Goal: Task Accomplishment & Management: Use online tool/utility

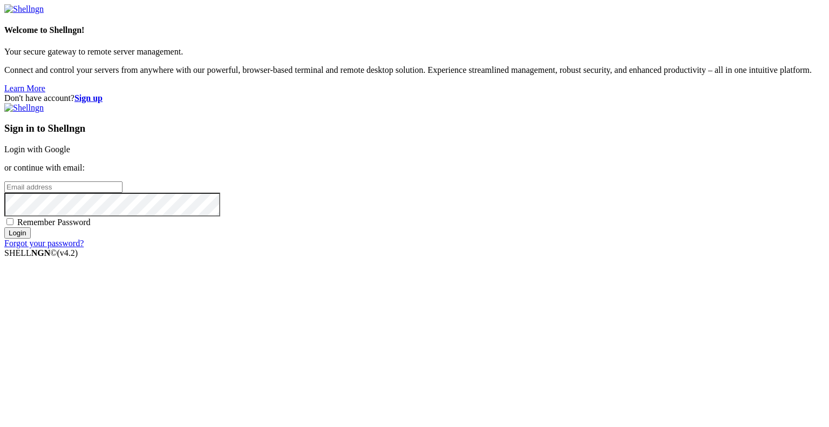
click at [122, 193] on input "email" at bounding box center [63, 186] width 118 height 11
click at [4, 191] on protonpass-control-8672 at bounding box center [4, 186] width 0 height 9
type input "[EMAIL_ADDRESS][DOMAIN_NAME]"
click at [31, 238] on input "Login" at bounding box center [17, 232] width 26 height 11
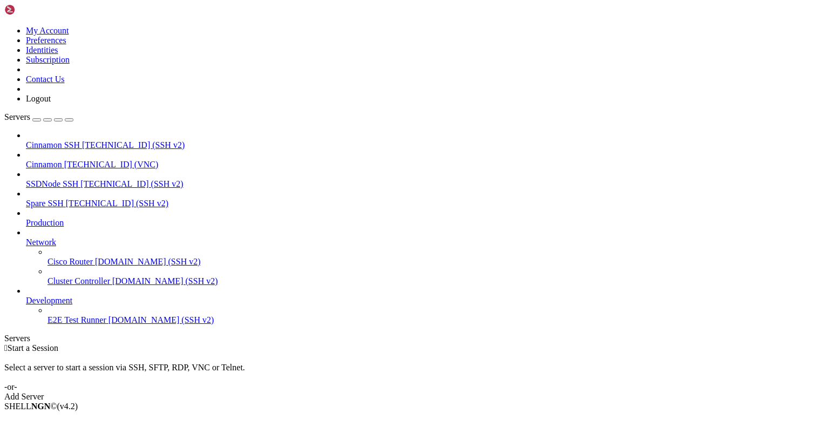
click at [62, 160] on span "Cinnamon" at bounding box center [44, 164] width 36 height 9
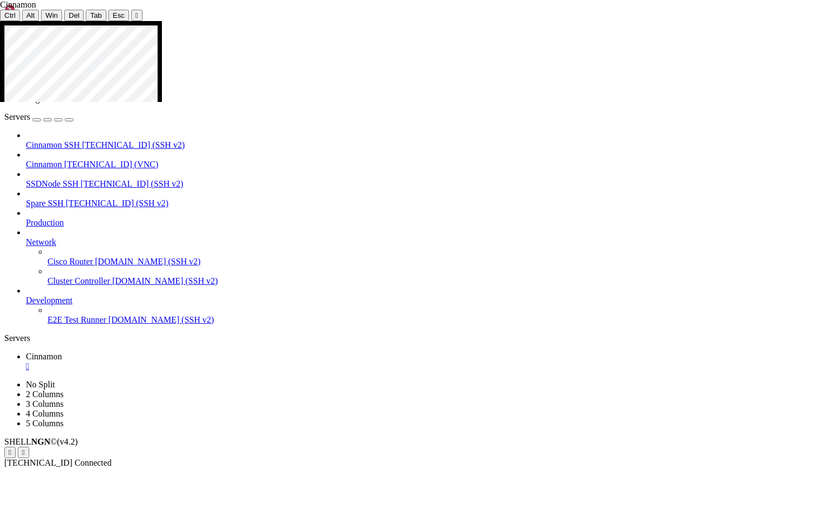
drag, startPoint x: 640, startPoint y: 505, endPoint x: 803, endPoint y: 497, distance: 163.6
drag, startPoint x: 536, startPoint y: 507, endPoint x: 297, endPoint y: 510, distance: 239.0
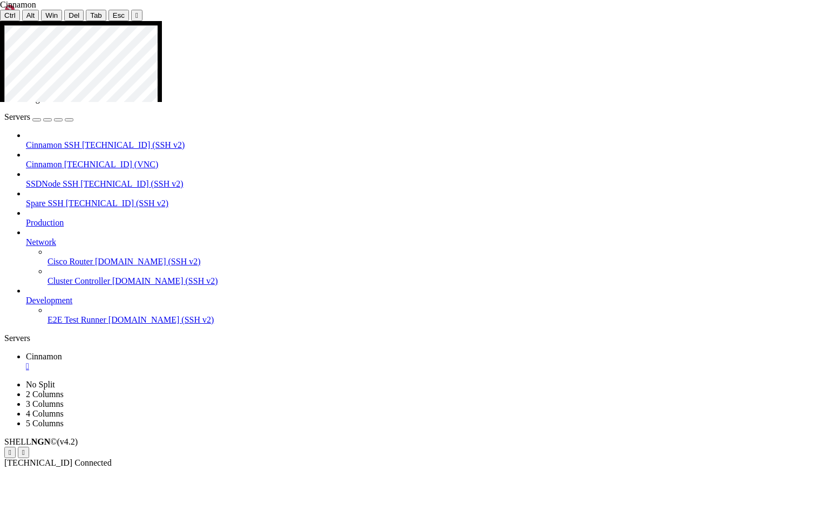
drag, startPoint x: 329, startPoint y: 282, endPoint x: 324, endPoint y: 219, distance: 62.7
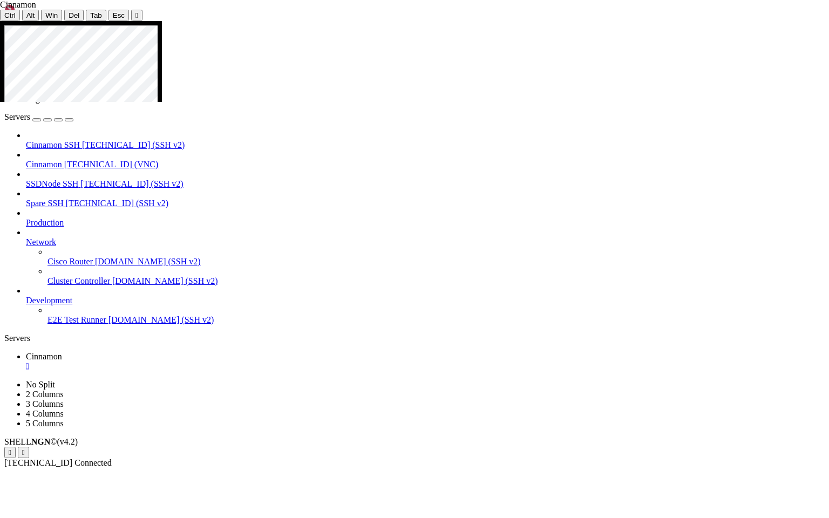
drag, startPoint x: 382, startPoint y: 506, endPoint x: 349, endPoint y: 511, distance: 33.3
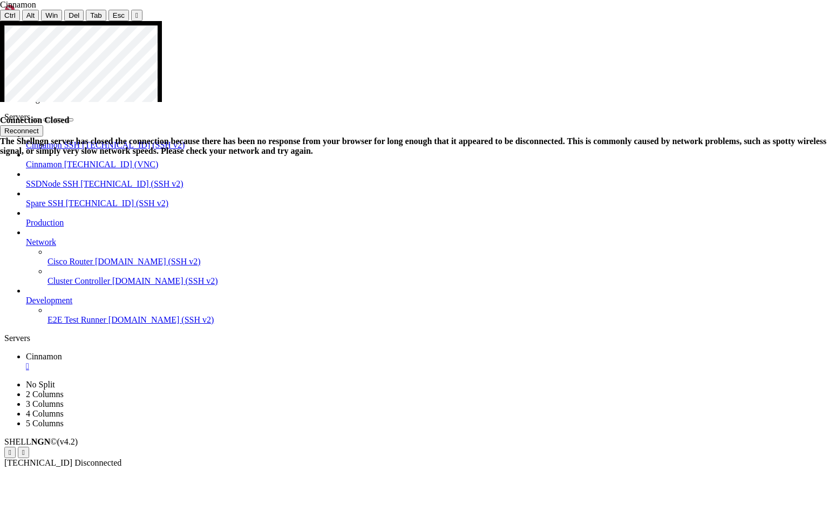
click at [43, 125] on button "Reconnect" at bounding box center [21, 130] width 43 height 11
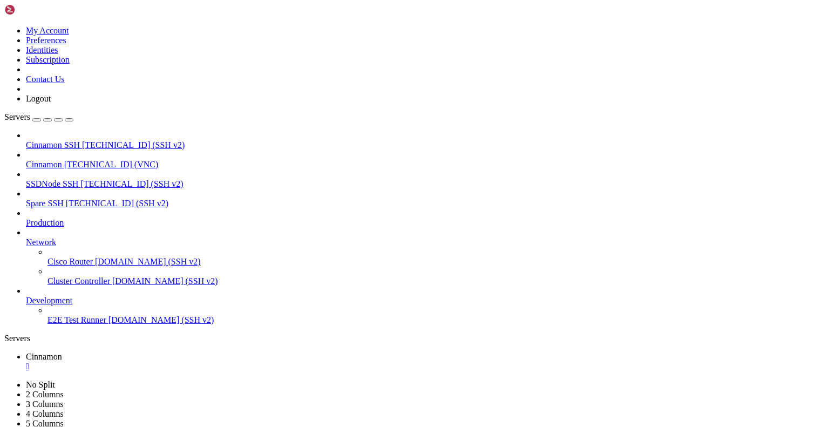
click at [199, 361] on div "" at bounding box center [425, 366] width 798 height 10
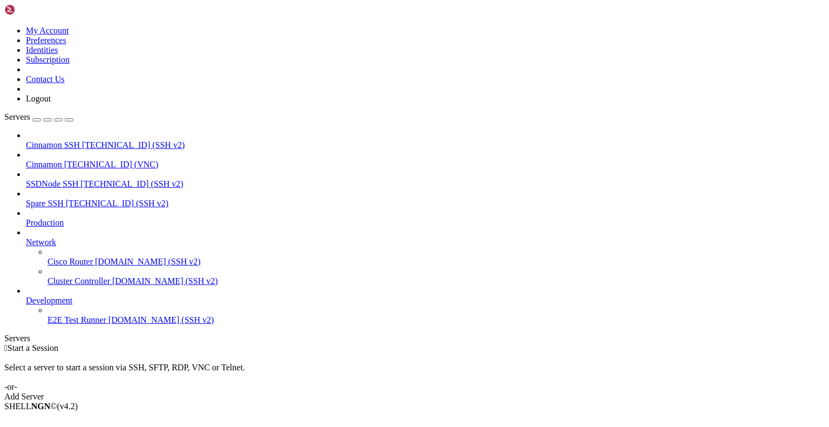
click at [62, 160] on span "Cinnamon" at bounding box center [44, 164] width 36 height 9
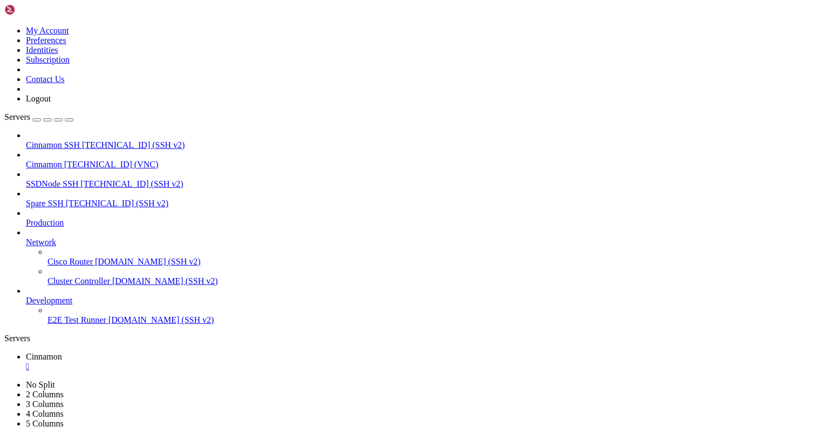
click at [196, 361] on div "" at bounding box center [425, 366] width 798 height 10
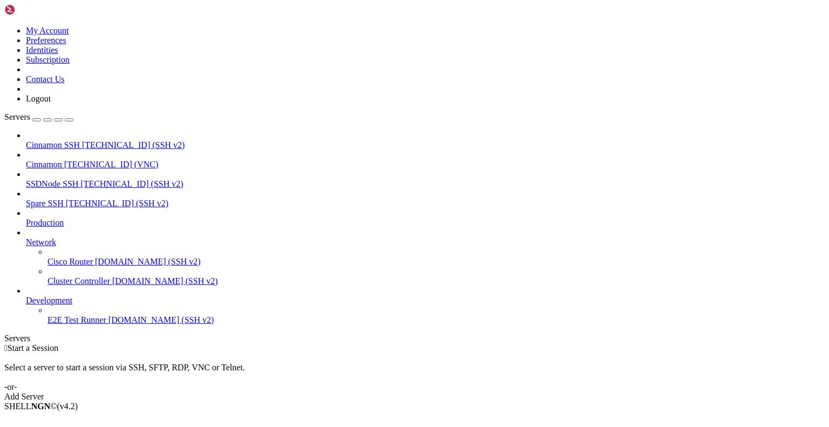
click at [64, 140] on span "Cinnamon SSH" at bounding box center [53, 144] width 54 height 9
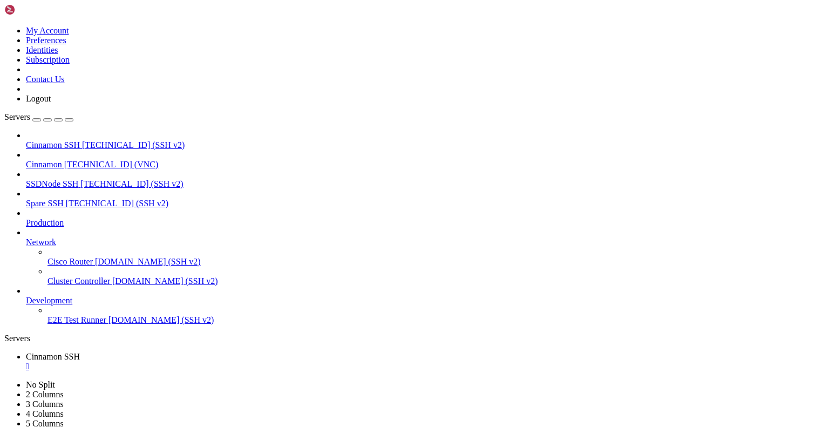
click at [213, 361] on div "" at bounding box center [425, 366] width 798 height 10
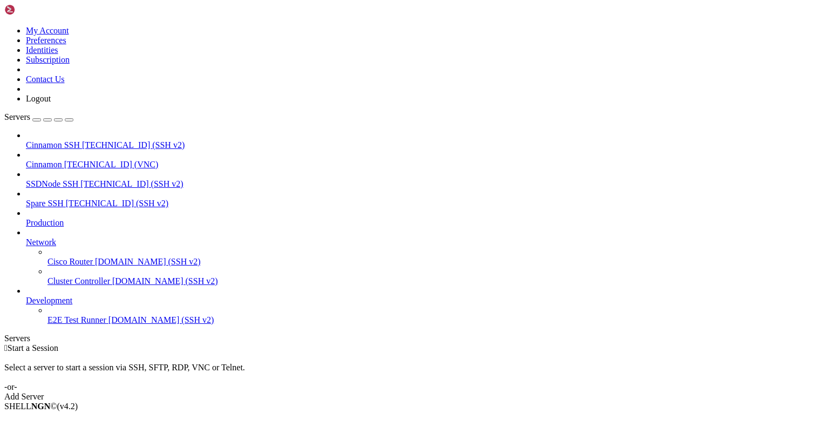
click at [62, 160] on span "Cinnamon" at bounding box center [44, 164] width 36 height 9
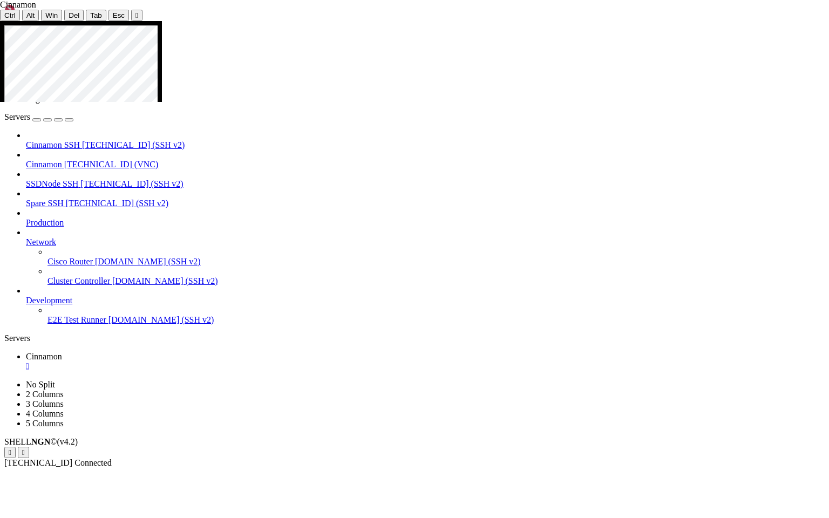
drag, startPoint x: 351, startPoint y: 507, endPoint x: 220, endPoint y: 480, distance: 133.7
drag, startPoint x: 525, startPoint y: 123, endPoint x: 326, endPoint y: 134, distance: 199.4
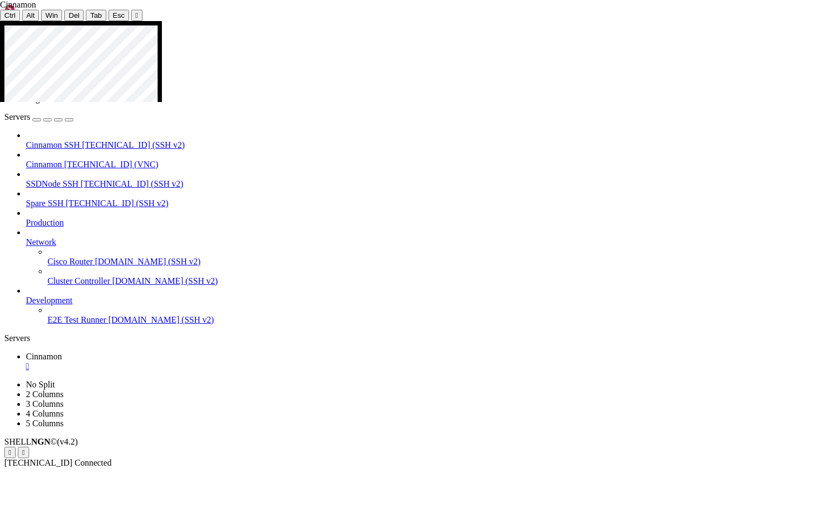
drag, startPoint x: 457, startPoint y: 505, endPoint x: 672, endPoint y: 482, distance: 215.9
drag, startPoint x: 510, startPoint y: 504, endPoint x: 350, endPoint y: 511, distance: 160.3
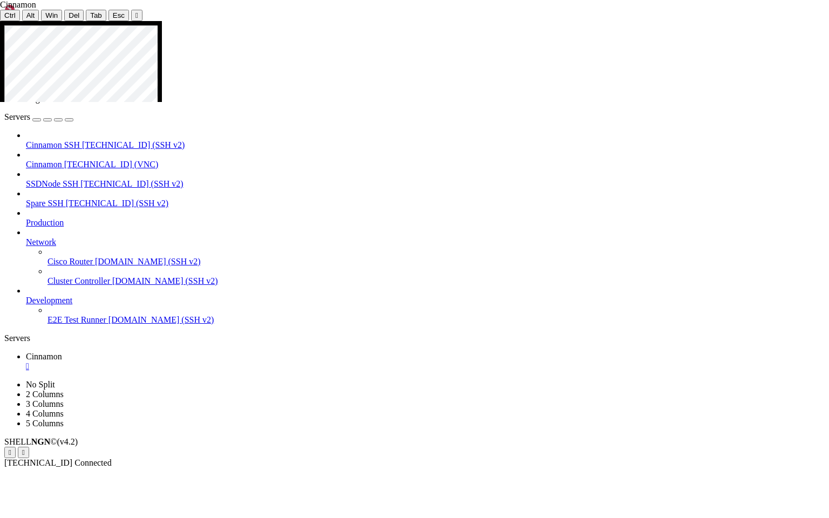
drag, startPoint x: 242, startPoint y: 266, endPoint x: 421, endPoint y: 401, distance: 224.6
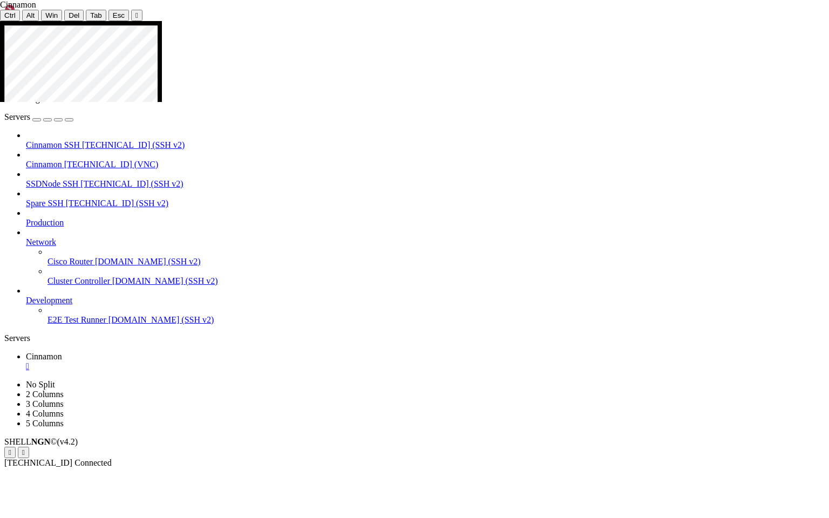
drag, startPoint x: 239, startPoint y: 310, endPoint x: 316, endPoint y: 314, distance: 76.7
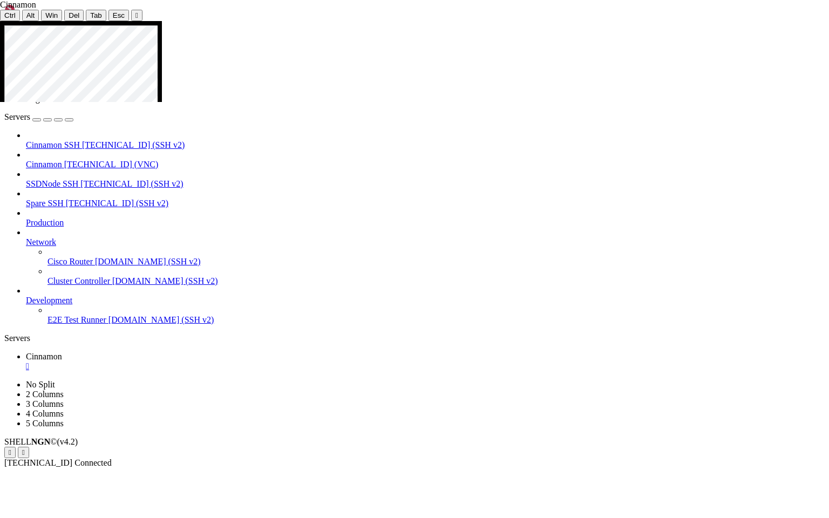
drag, startPoint x: 240, startPoint y: 352, endPoint x: 346, endPoint y: 351, distance: 105.7
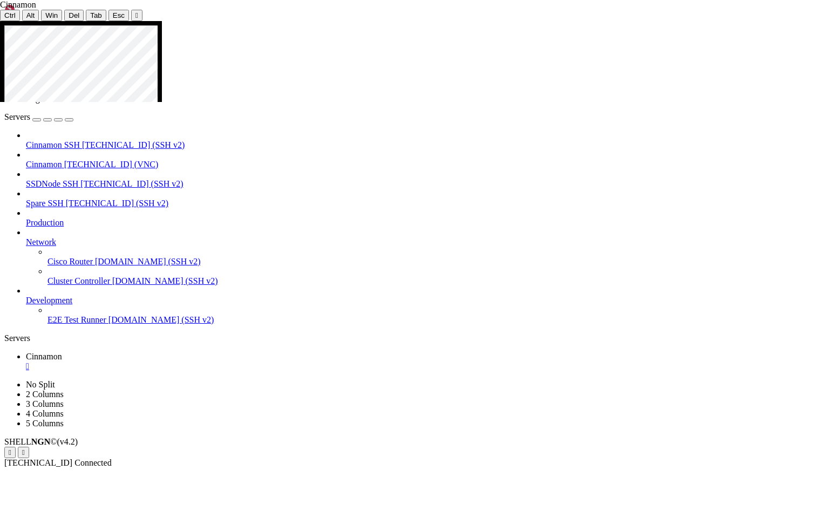
drag, startPoint x: 242, startPoint y: 400, endPoint x: 285, endPoint y: 400, distance: 43.2
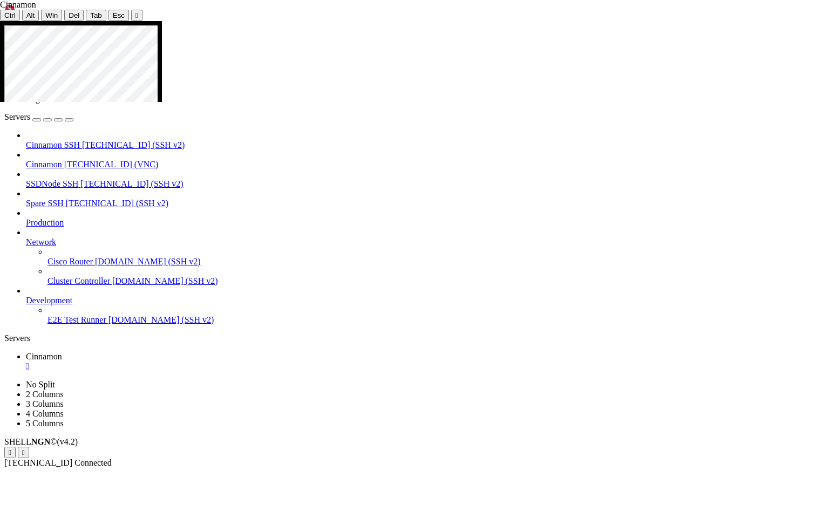
drag, startPoint x: 319, startPoint y: 308, endPoint x: 559, endPoint y: 308, distance: 239.5
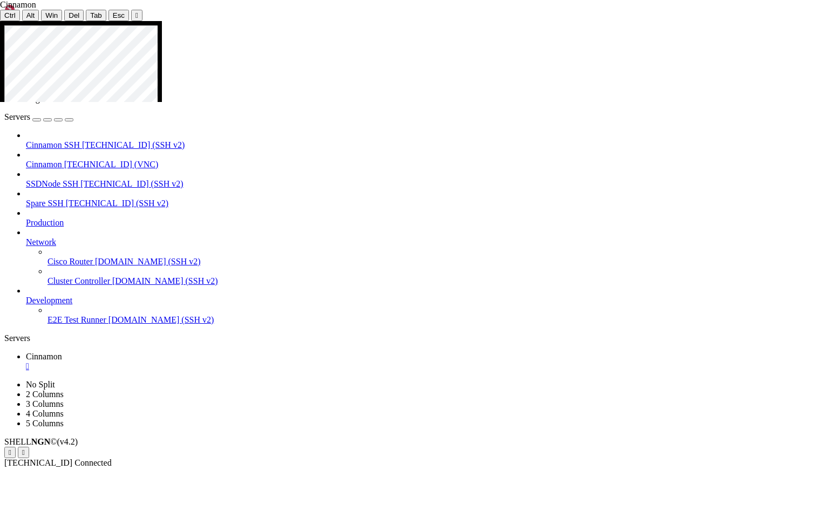
drag, startPoint x: 242, startPoint y: 364, endPoint x: 426, endPoint y: 375, distance: 184.3
